Goal: Task Accomplishment & Management: Manage account settings

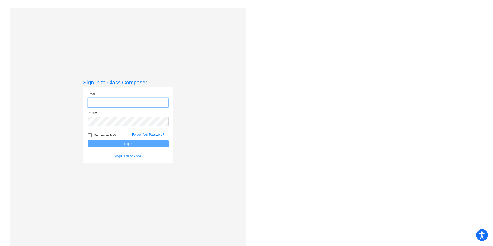
type input "[PERSON_NAME][EMAIL_ADDRESS][PERSON_NAME][DOMAIN_NAME]"
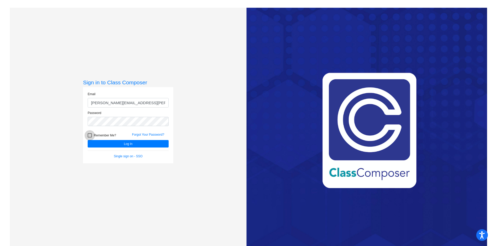
click at [90, 136] on div at bounding box center [90, 135] width 4 height 4
click at [90, 138] on input "Remember Me?" at bounding box center [90, 138] width 0 height 0
checkbox input "true"
click at [96, 142] on button "Log In" at bounding box center [128, 143] width 81 height 7
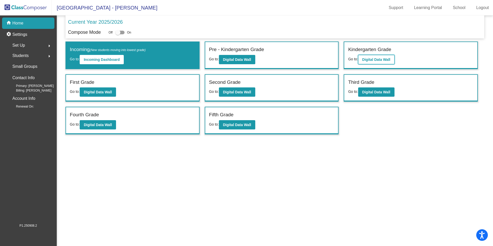
click at [388, 61] on b "Digital Data Wall" at bounding box center [376, 60] width 28 height 4
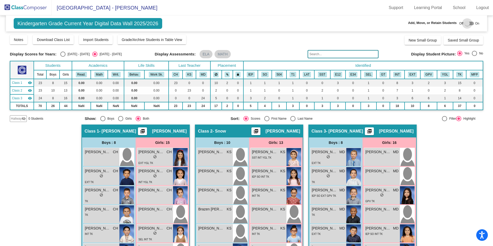
click at [465, 23] on div at bounding box center [467, 23] width 5 height 5
checkbox input "true"
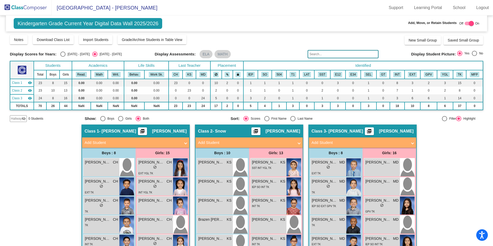
click at [234, 142] on mat-panel-title "Add Student" at bounding box center [246, 143] width 96 height 6
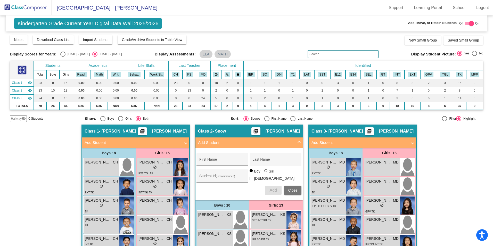
click at [212, 160] on input "First Name" at bounding box center [222, 161] width 46 height 4
type input "[PERSON_NAME]"
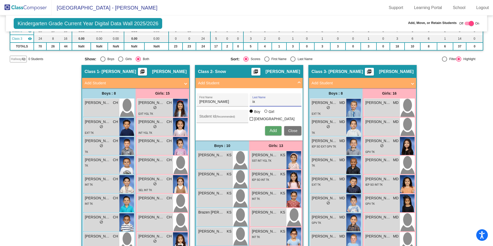
scroll to position [56, 0]
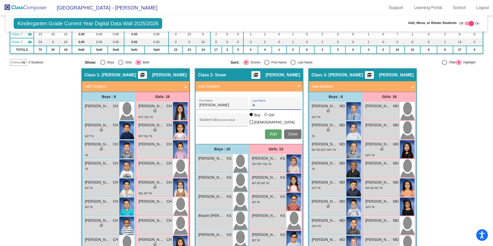
type input "ix"
drag, startPoint x: 209, startPoint y: 104, endPoint x: 186, endPoint y: 104, distance: 23.2
click at [186, 104] on div "Hallway - Hallway Class picture_as_pdf Add Student First Name Last Name Student…" at bounding box center [247, 241] width 474 height 347
type input "[PERSON_NAME]"
type input "Ixtacuy"
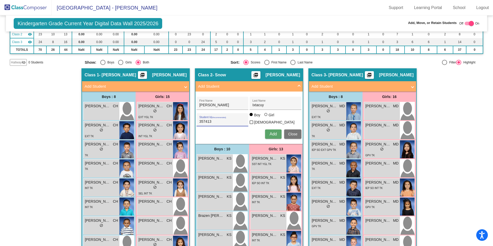
click at [276, 133] on span "Add" at bounding box center [273, 134] width 7 height 4
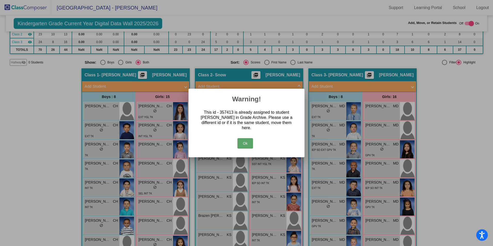
click at [247, 142] on button "Ok" at bounding box center [245, 143] width 15 height 10
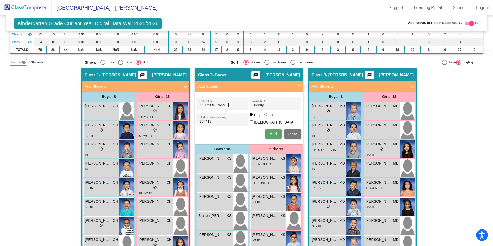
drag, startPoint x: 214, startPoint y: 121, endPoint x: 197, endPoint y: 118, distance: 17.3
click at [202, 118] on div "357413 Student Id (Recommended)" at bounding box center [222, 121] width 46 height 11
type input "3"
drag, startPoint x: 252, startPoint y: 103, endPoint x: 220, endPoint y: 105, distance: 32.3
click at [220, 105] on div "[PERSON_NAME] First Name Ixtacuy Last Name" at bounding box center [249, 103] width 105 height 13
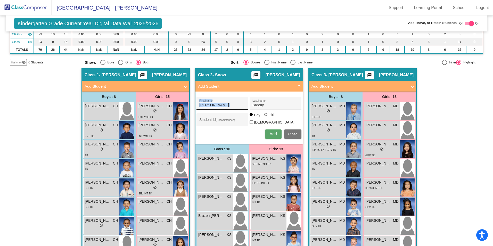
click at [220, 108] on div "[PERSON_NAME] First Name" at bounding box center [222, 105] width 46 height 11
type input "A"
click at [268, 105] on input "Ixtacuy" at bounding box center [276, 105] width 46 height 4
type input "I"
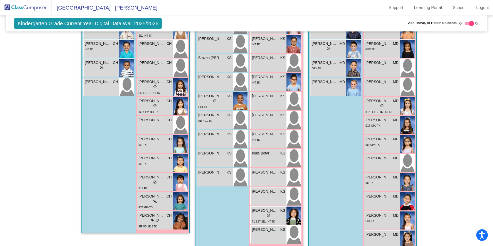
scroll to position [226, 0]
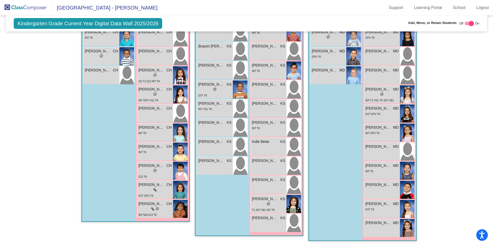
click at [217, 184] on div "Boys : 10 [PERSON_NAME] KS lock do_not_disturb_alt [PERSON_NAME] KS lock do_not…" at bounding box center [223, 104] width 54 height 261
drag, startPoint x: 217, startPoint y: 184, endPoint x: 217, endPoint y: 191, distance: 6.2
click at [217, 191] on div "Boys : 10 [PERSON_NAME] KS lock do_not_disturb_alt [PERSON_NAME] KS lock do_not…" at bounding box center [223, 104] width 54 height 261
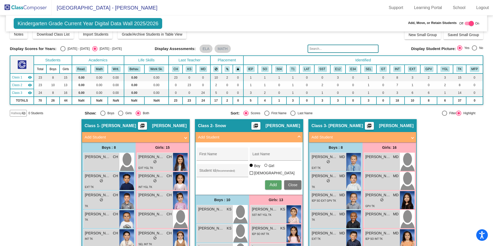
scroll to position [0, 0]
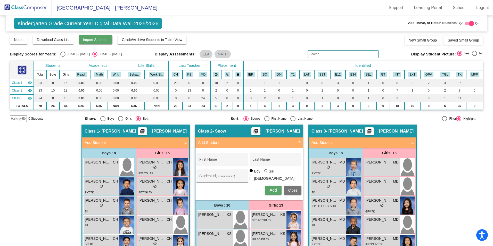
click at [88, 42] on span "Import Students" at bounding box center [96, 40] width 26 height 4
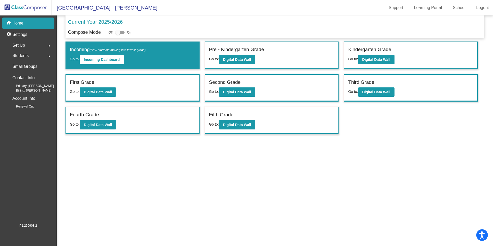
click at [48, 55] on mat-icon "arrow_right" at bounding box center [49, 56] width 6 height 6
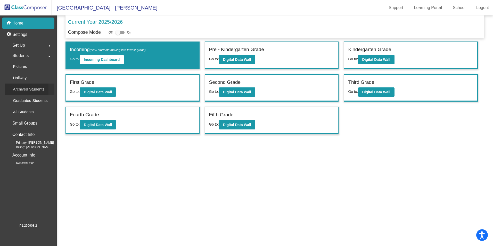
click at [34, 90] on p "Archived Students" at bounding box center [28, 89] width 31 height 6
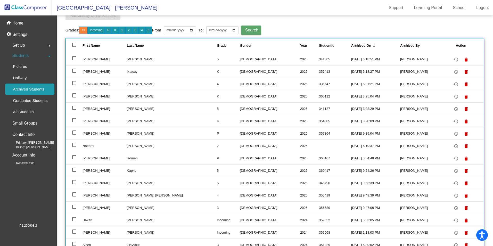
scroll to position [51, 0]
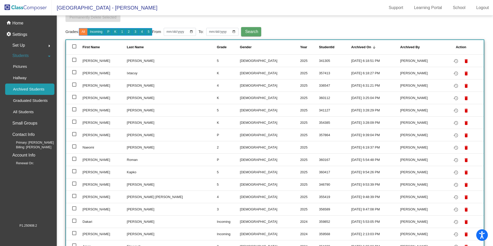
click at [74, 72] on div at bounding box center [74, 72] width 4 height 4
click at [74, 74] on input "select row 3" at bounding box center [74, 74] width 0 height 0
checkbox input "true"
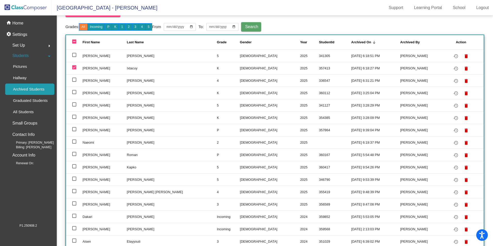
scroll to position [55, 0]
click at [483, 235] on icon "Open accessiBe: accessibility options, statement and help" at bounding box center [482, 236] width 6 height 7
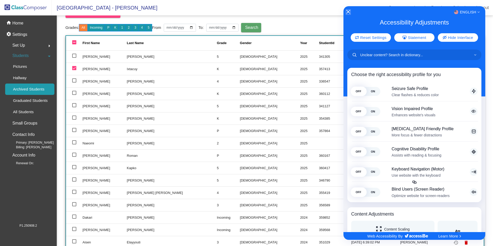
click at [350, 11] on icon "Close Accessibility Interface" at bounding box center [349, 12] width 4 height 4
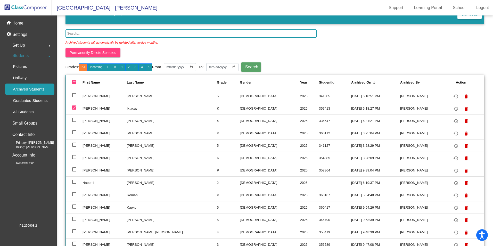
scroll to position [13, 0]
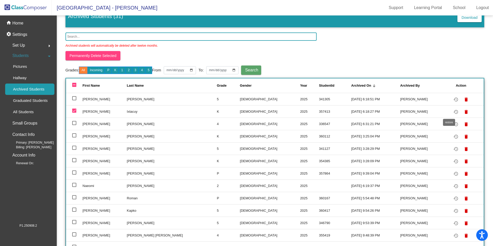
click at [453, 112] on mat-icon "restore" at bounding box center [456, 112] width 6 height 6
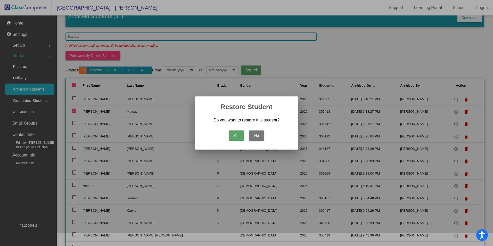
click at [235, 134] on button "Yes" at bounding box center [236, 136] width 15 height 10
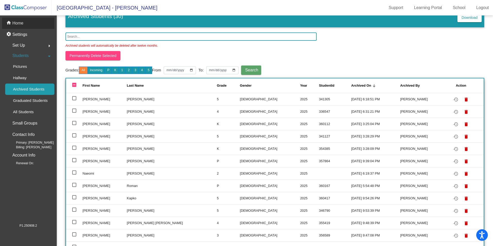
click at [18, 22] on p "Home" at bounding box center [17, 23] width 11 height 6
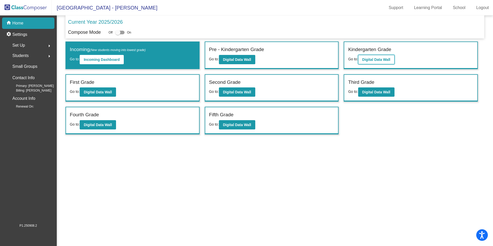
click at [379, 60] on b "Digital Data Wall" at bounding box center [376, 60] width 28 height 4
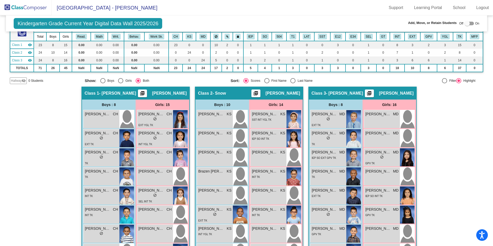
scroll to position [37, 0]
